Goal: Information Seeking & Learning: Learn about a topic

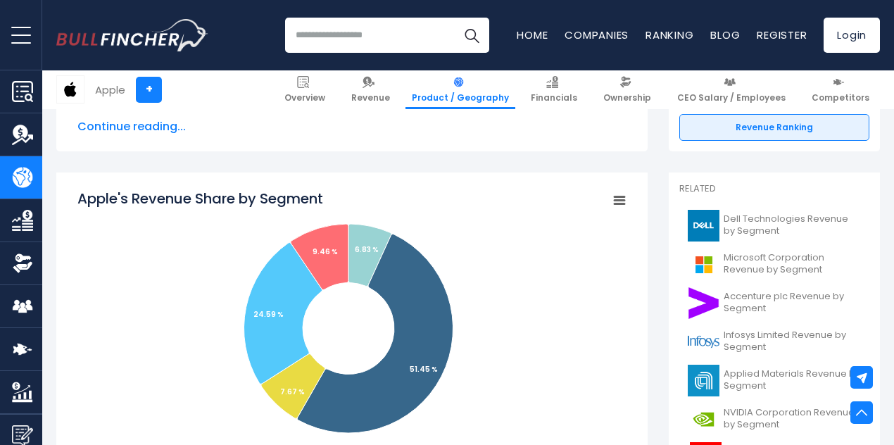
scroll to position [322, 0]
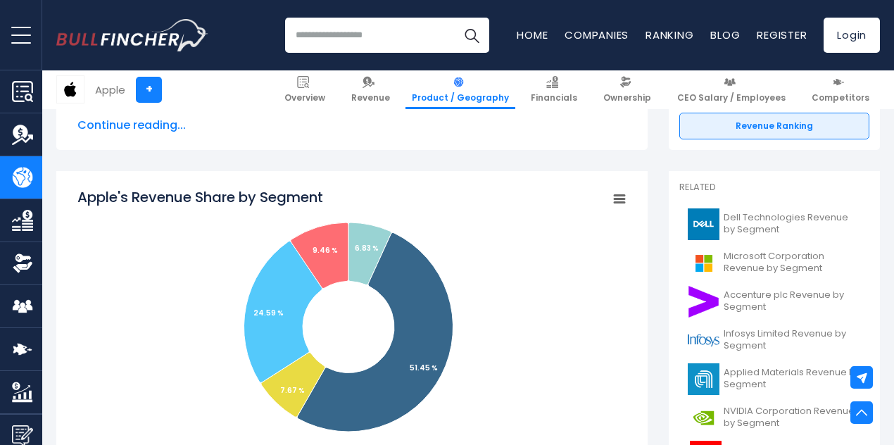
click at [615, 199] on icon "Apple's Revenue Share by Segment" at bounding box center [620, 199] width 10 height 7
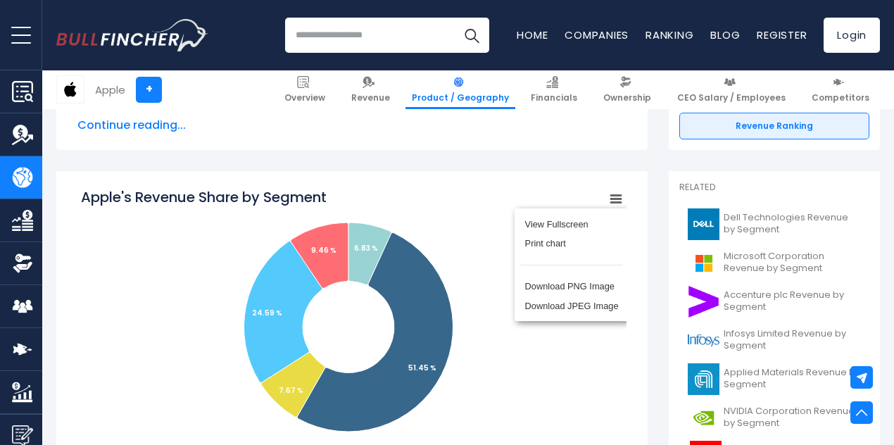
click at [597, 203] on div "View Fullscreen Print chart Download PNG Image Download JPEG Image" at bounding box center [572, 265] width 154 height 152
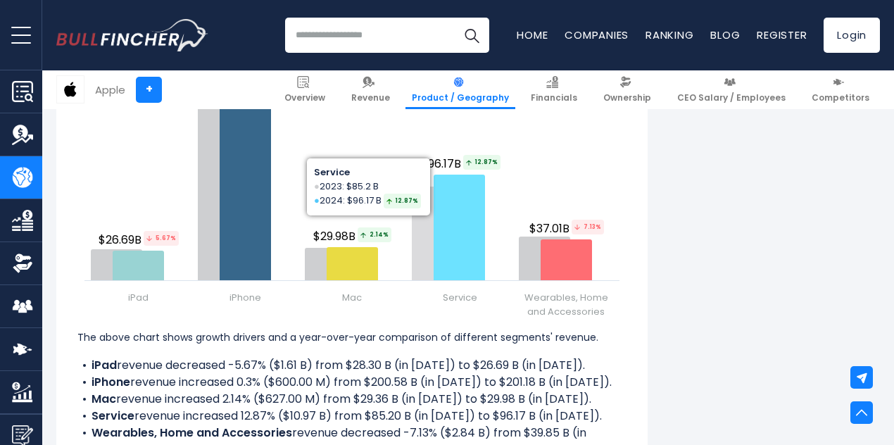
scroll to position [1829, 0]
click at [434, 204] on icon "Apple's Revenue Growth Drivers" at bounding box center [459, 228] width 51 height 106
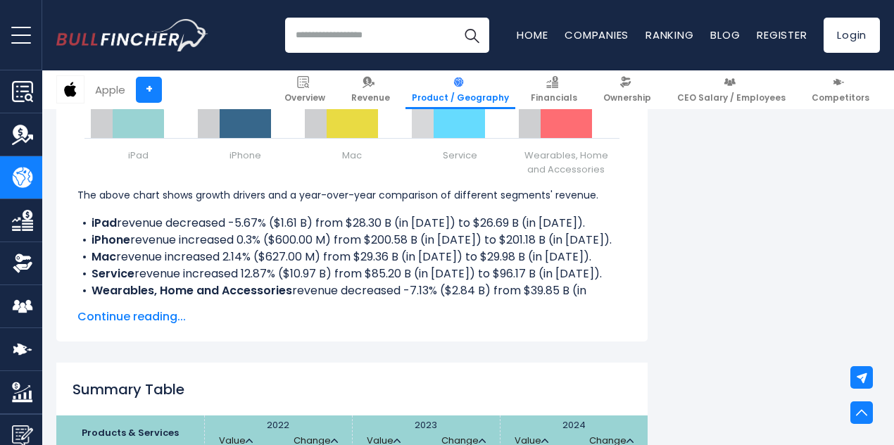
scroll to position [1973, 0]
click at [138, 316] on span "Continue reading..." at bounding box center [351, 316] width 549 height 17
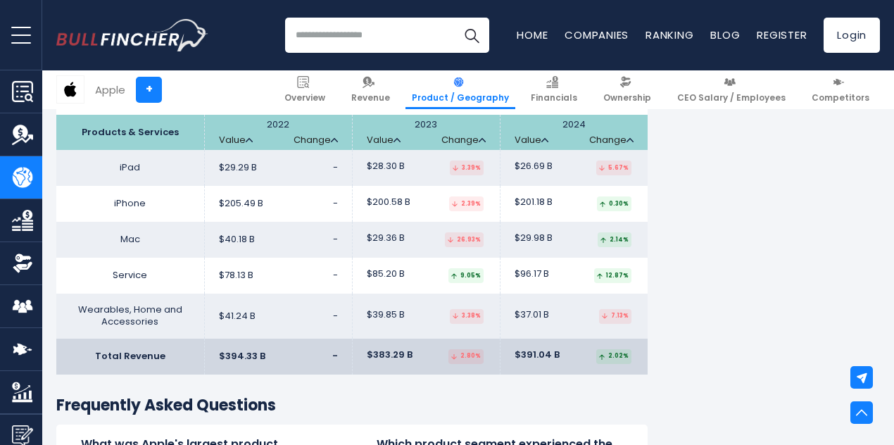
scroll to position [2290, 0]
click at [121, 293] on td "Service" at bounding box center [130, 275] width 148 height 36
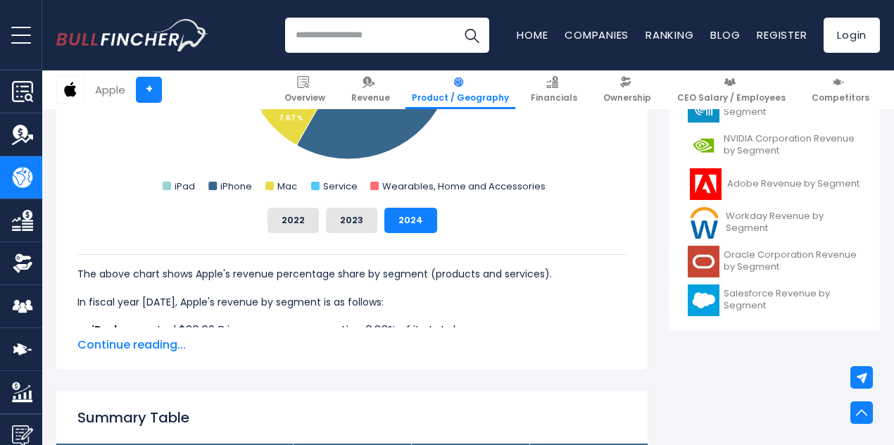
scroll to position [595, 0]
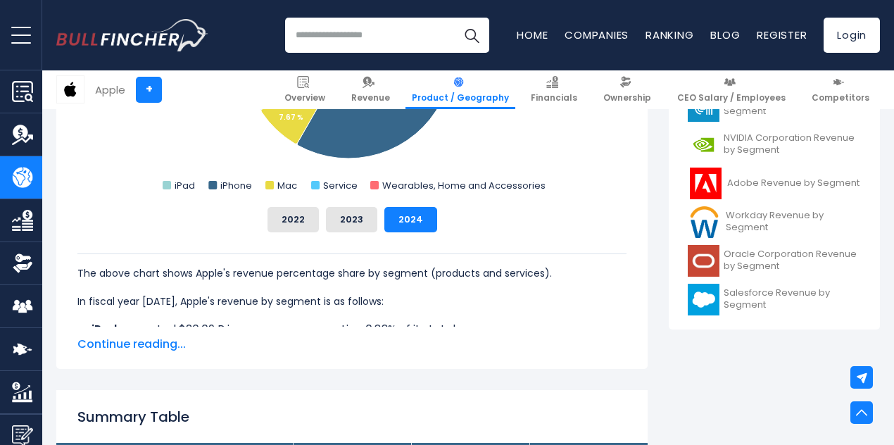
click at [123, 337] on span "Continue reading..." at bounding box center [351, 344] width 549 height 17
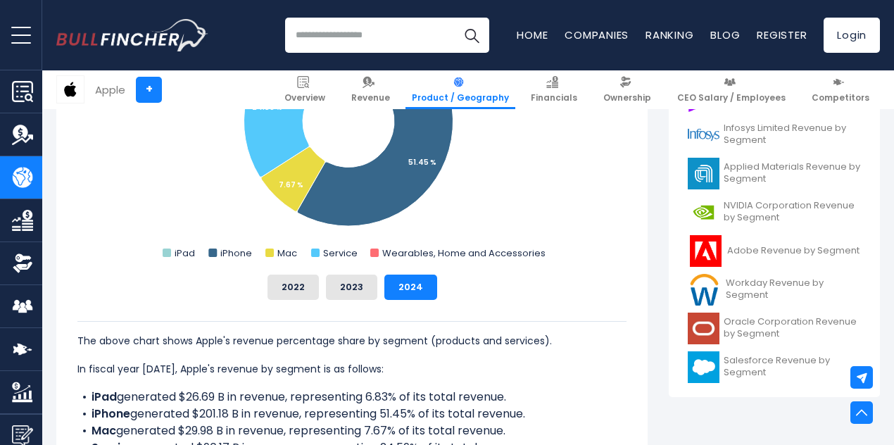
scroll to position [542, 0]
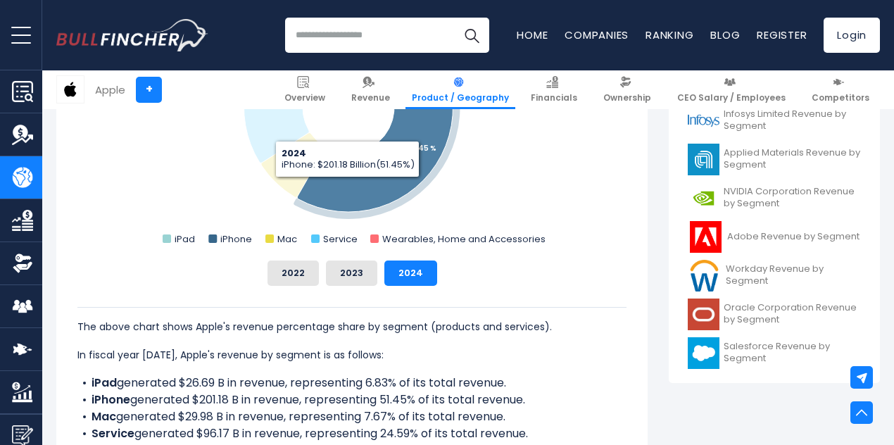
click at [338, 189] on icon "Apple's Revenue Share by Segment" at bounding box center [375, 112] width 156 height 199
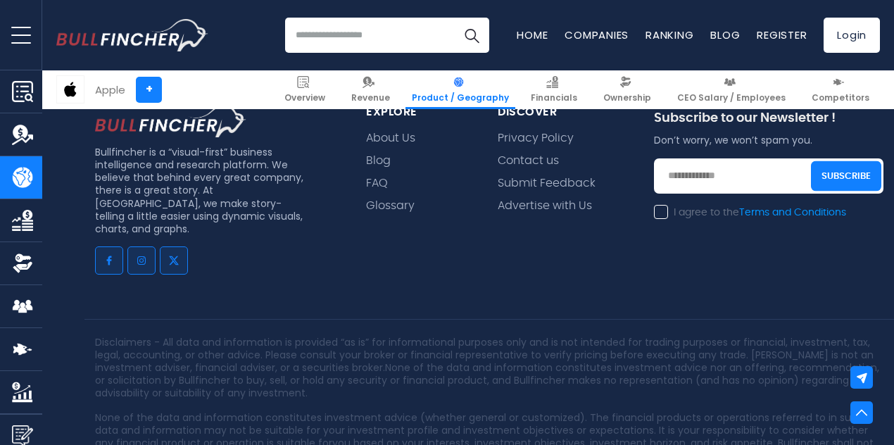
scroll to position [3638, 0]
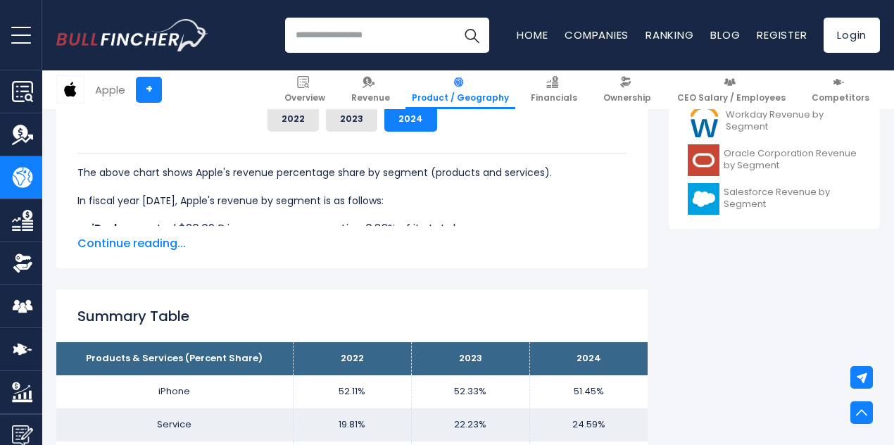
scroll to position [697, 0]
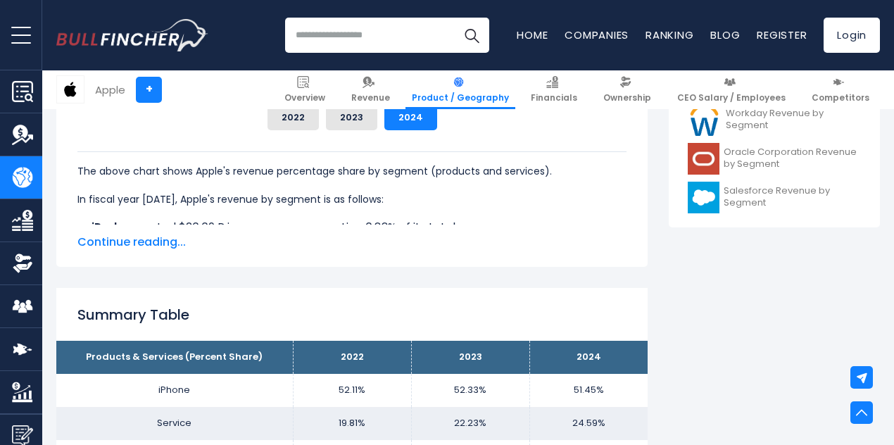
click at [146, 244] on span "Continue reading..." at bounding box center [351, 242] width 549 height 17
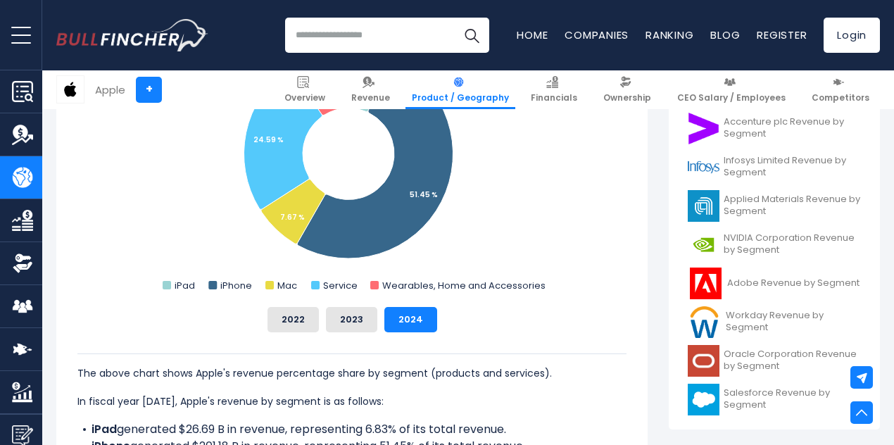
scroll to position [498, 0]
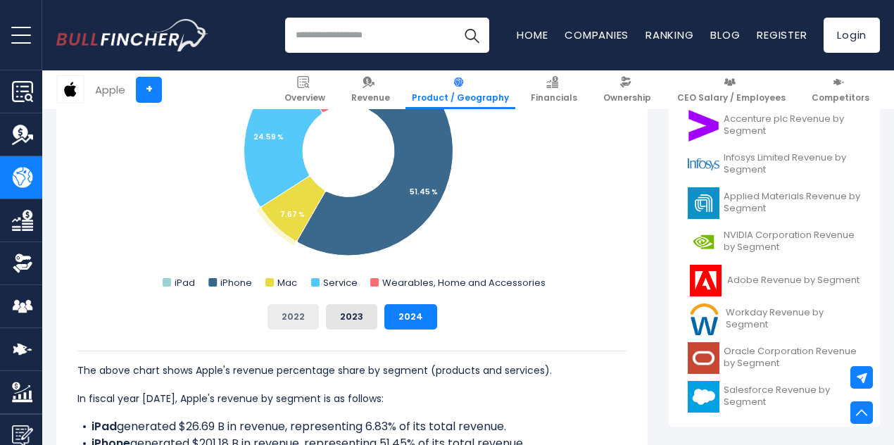
click at [297, 316] on button "2022" at bounding box center [293, 316] width 51 height 25
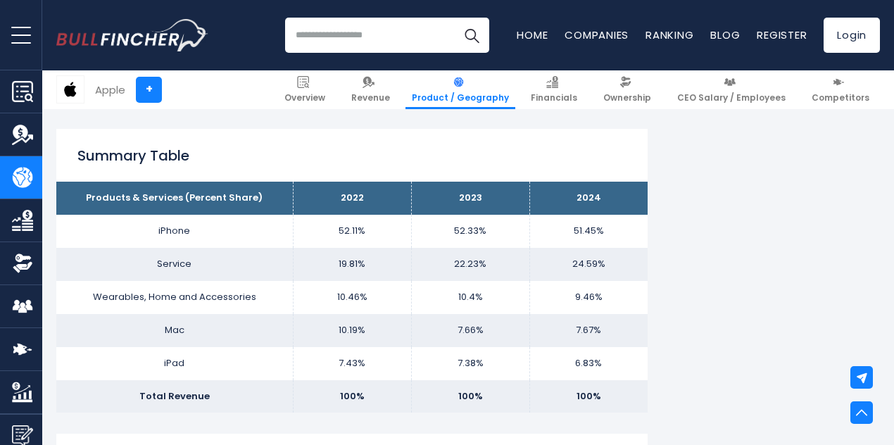
scroll to position [1028, 0]
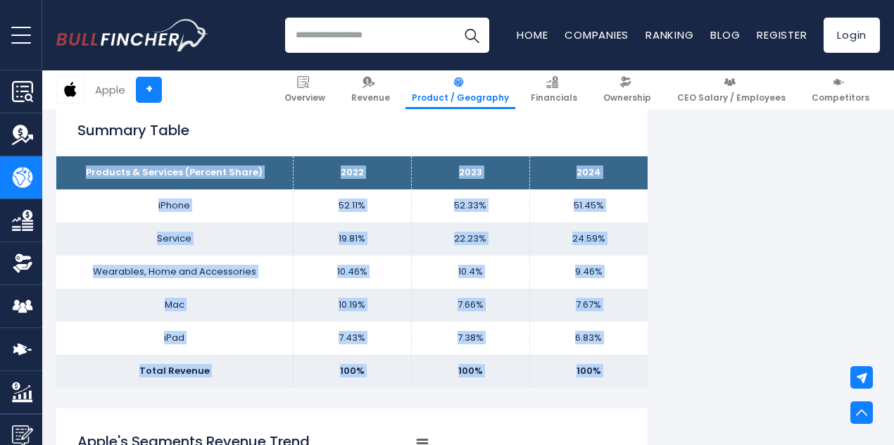
drag, startPoint x: 76, startPoint y: 173, endPoint x: 600, endPoint y: 389, distance: 566.8
copy div "Products & Services (Percent Share) 2022 2023 2024 iPhone 52.11% 52.33% 51.45% …"
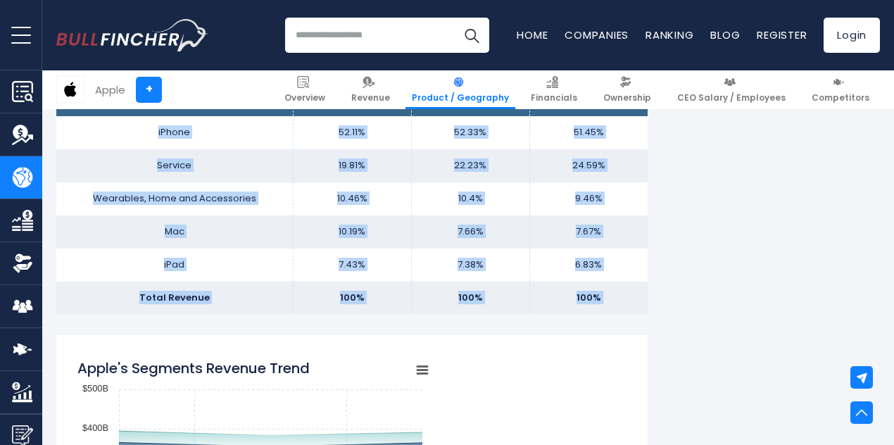
scroll to position [1017, 0]
